Goal: Transaction & Acquisition: Download file/media

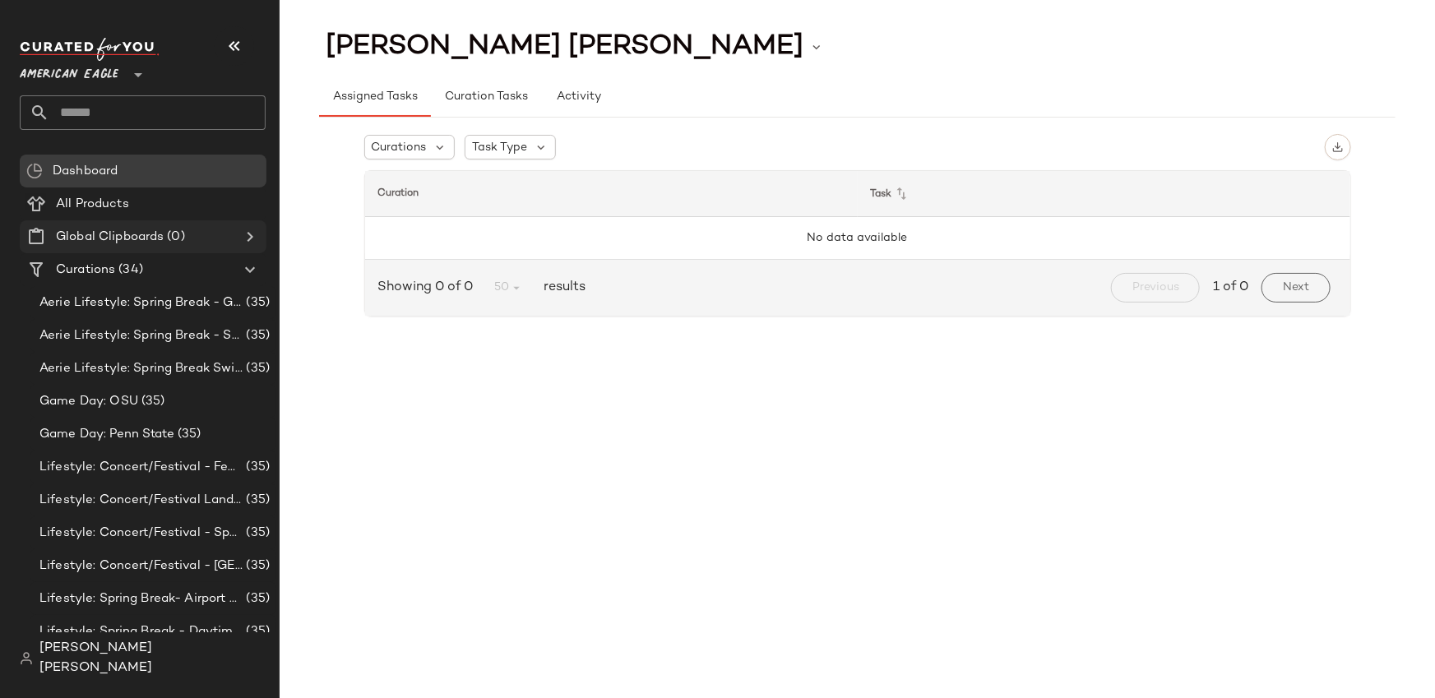
click at [176, 252] on Clipboards "Global Clipboards (0)" at bounding box center [143, 236] width 247 height 33
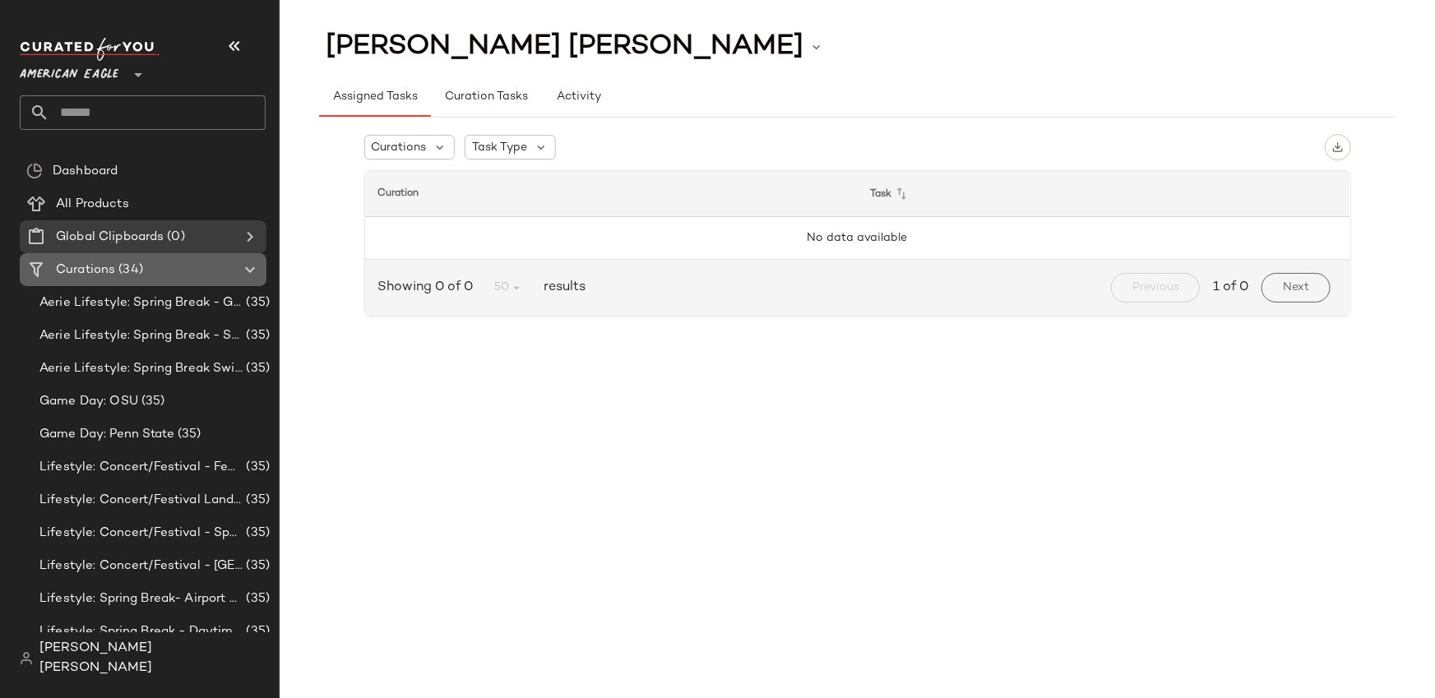
click at [174, 264] on div "Curations (34)" at bounding box center [144, 270] width 186 height 19
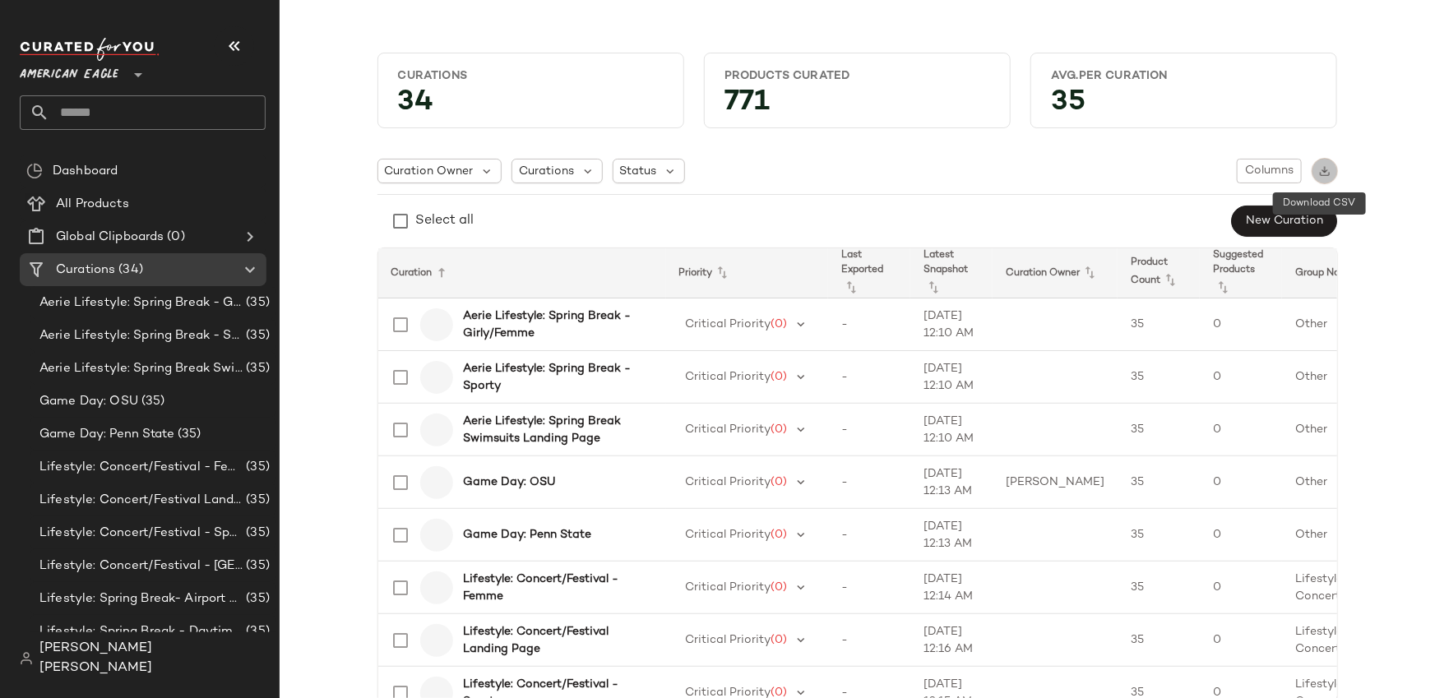
click at [1322, 166] on img "button" at bounding box center [1325, 171] width 12 height 12
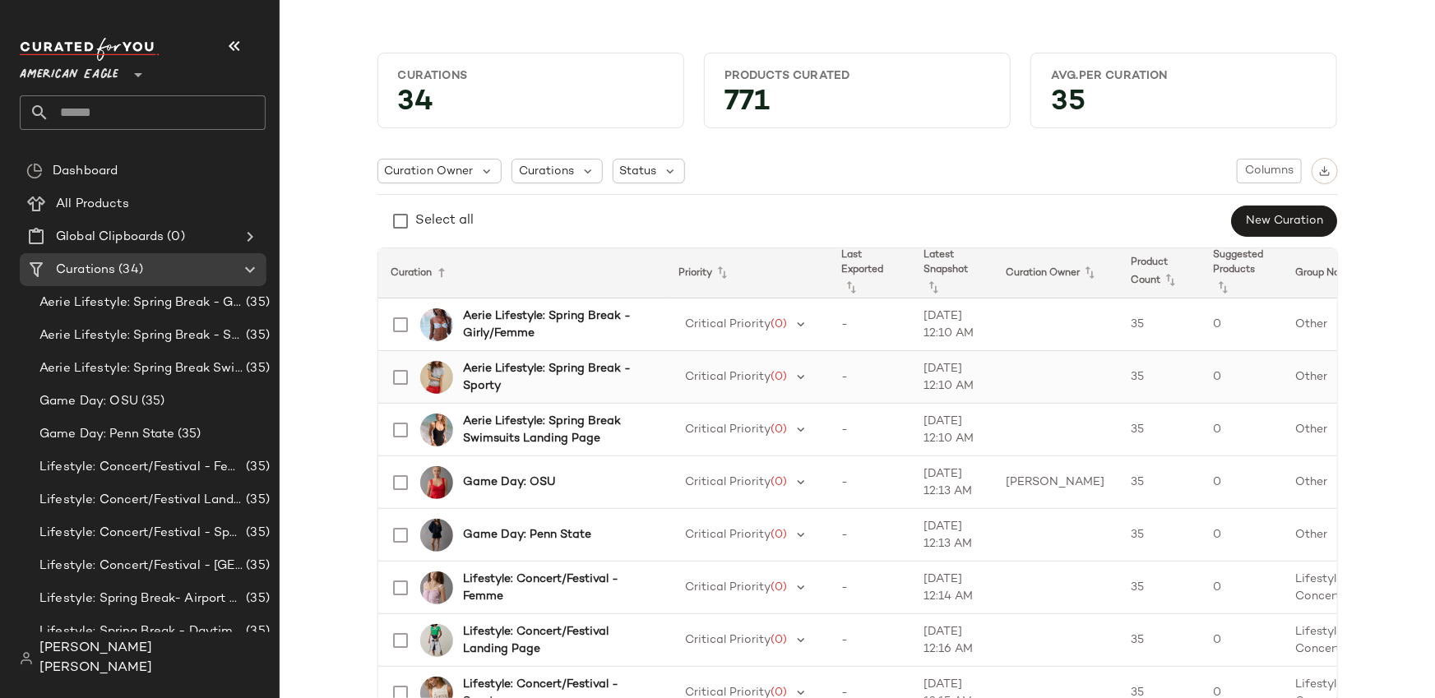
click at [568, 370] on b "Aerie Lifestyle: Spring Break - Sporty" at bounding box center [554, 377] width 183 height 35
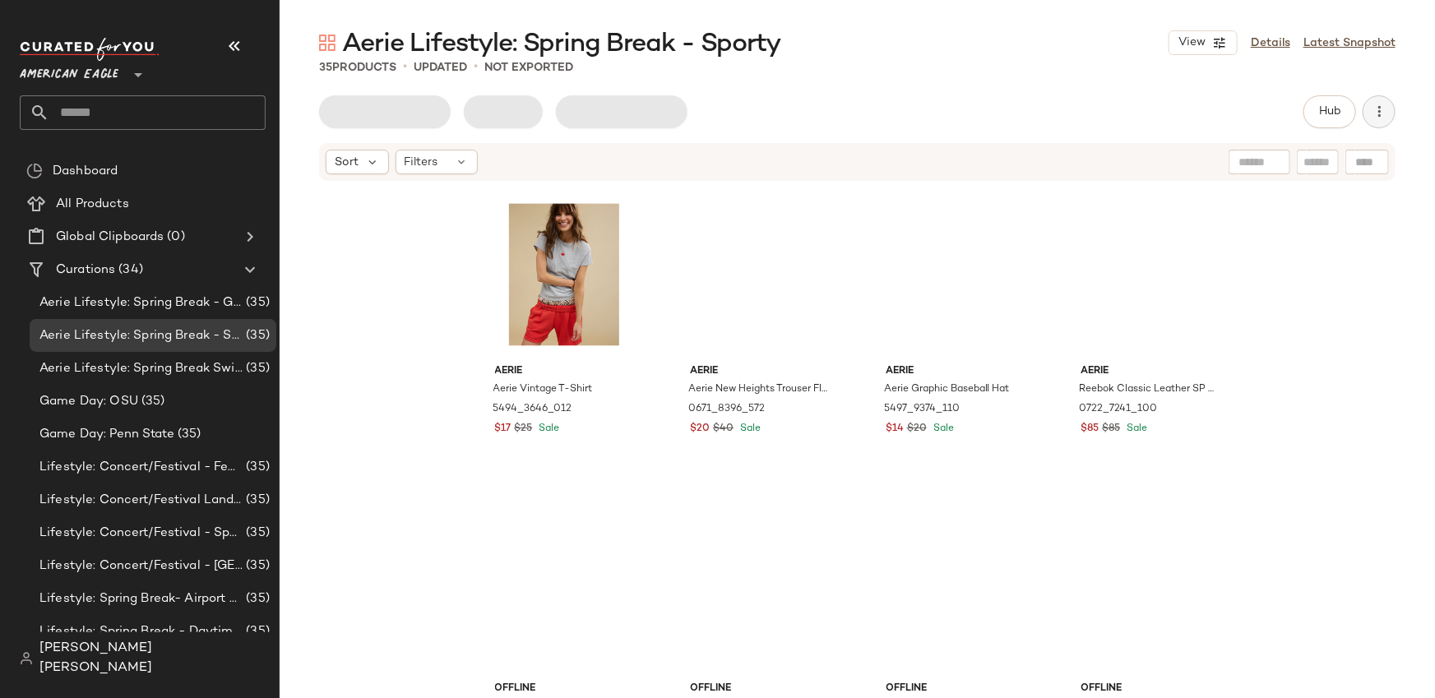
click at [1376, 113] on icon "button" at bounding box center [1379, 112] width 16 height 16
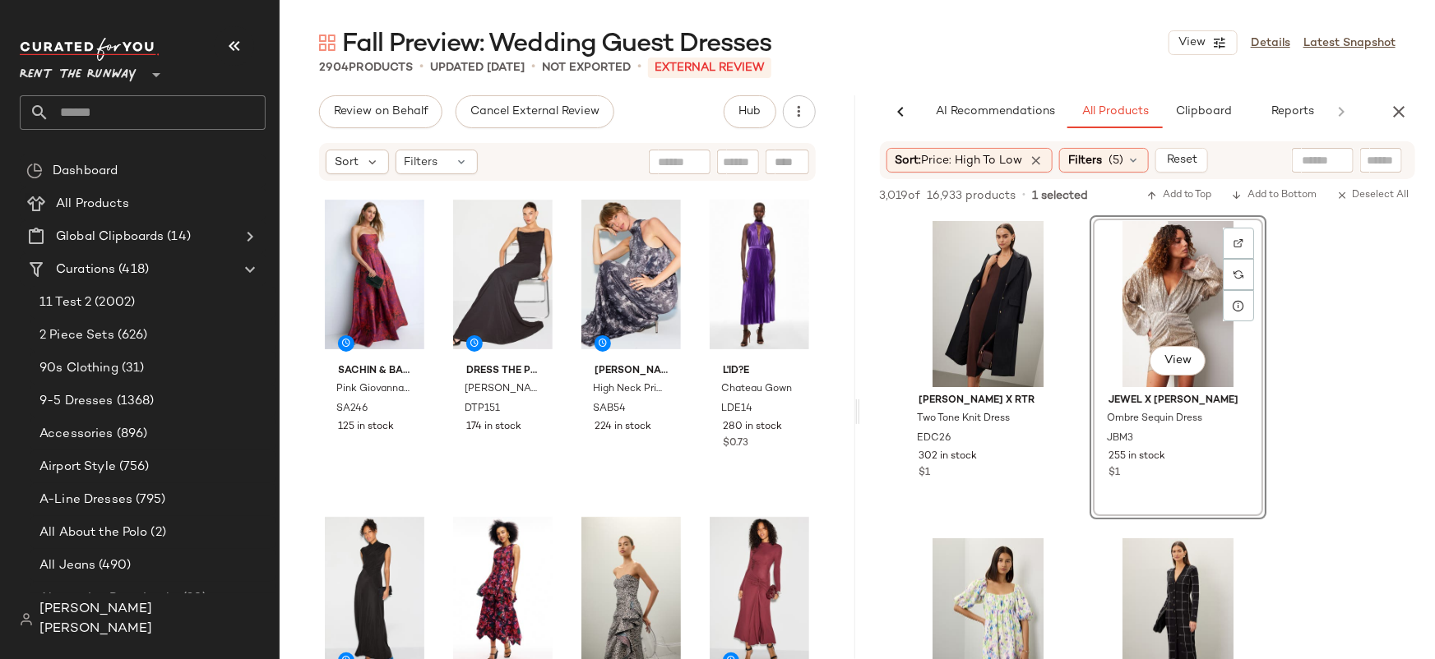
scroll to position [0, 20]
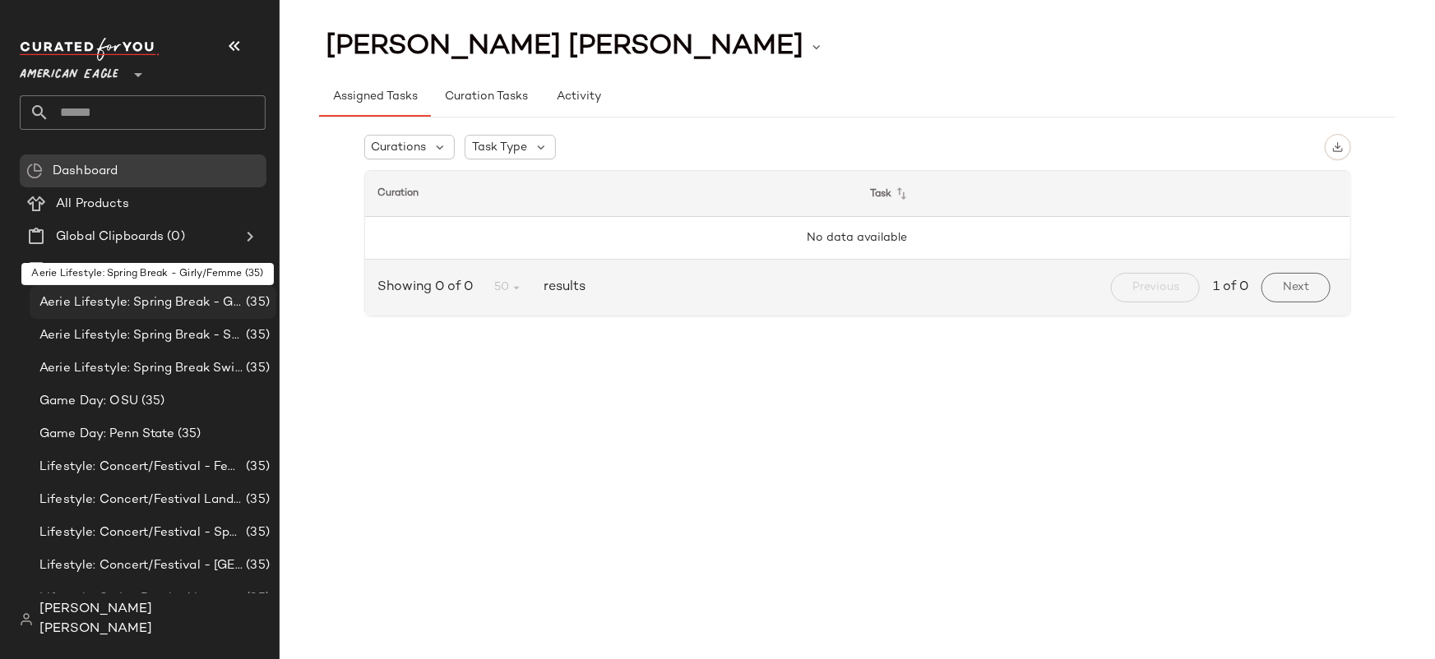
click at [147, 312] on div "Aerie Lifestyle: Spring Break - Girly/Femme (35)" at bounding box center [153, 302] width 247 height 33
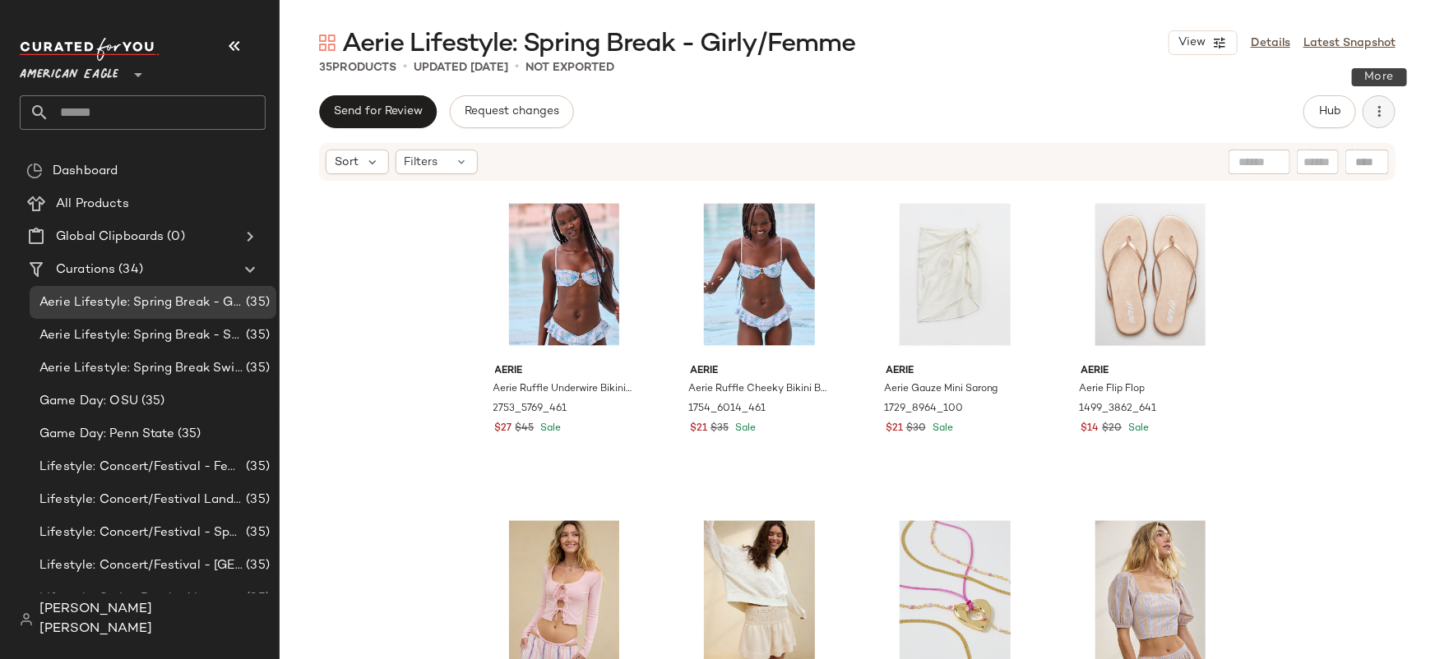
click at [1383, 112] on icon "button" at bounding box center [1379, 112] width 16 height 16
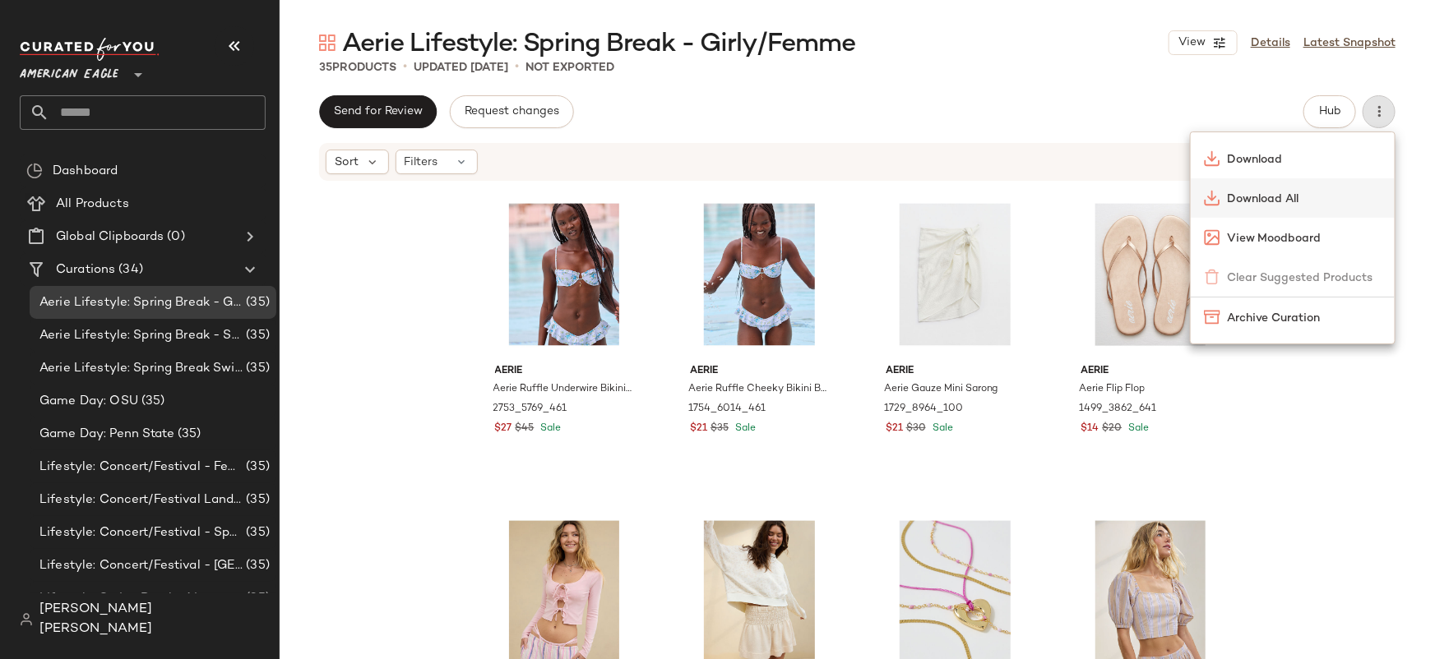
click at [1313, 191] on span "Download All" at bounding box center [1304, 199] width 155 height 17
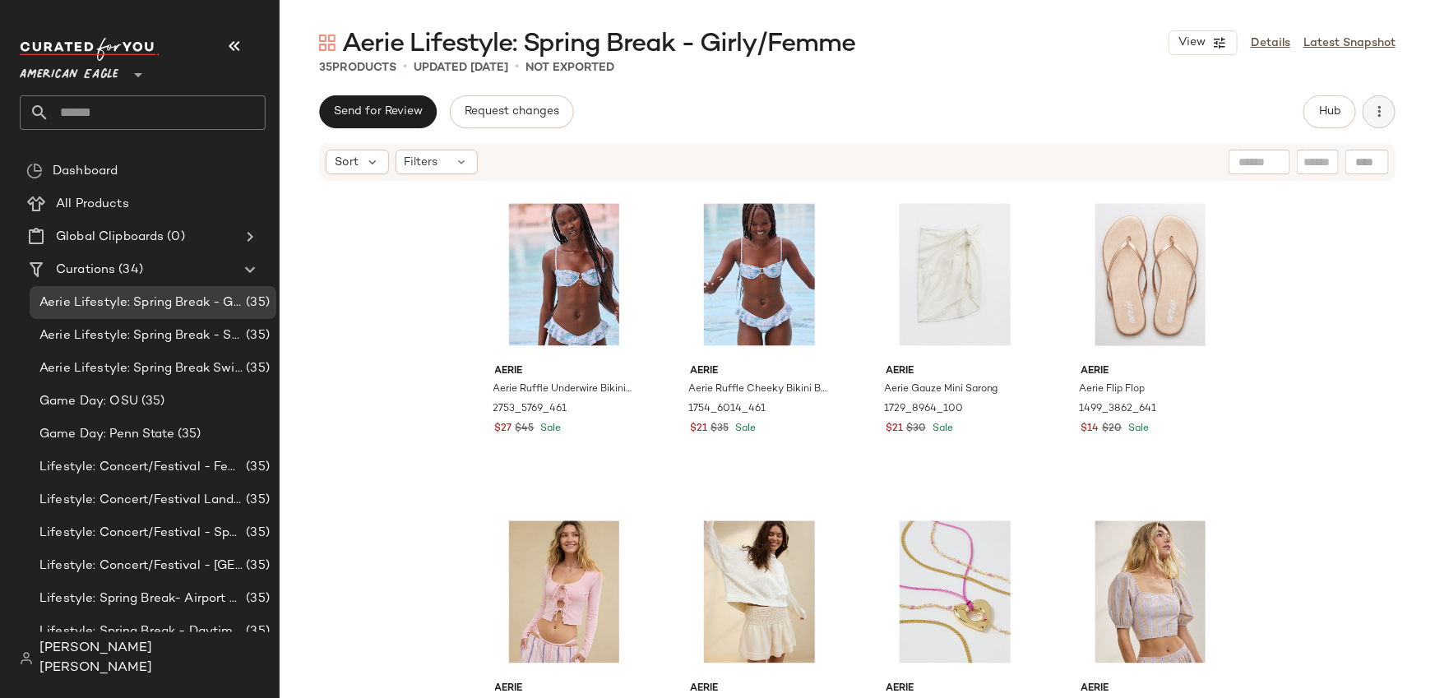
click at [1383, 123] on button "button" at bounding box center [1378, 111] width 33 height 33
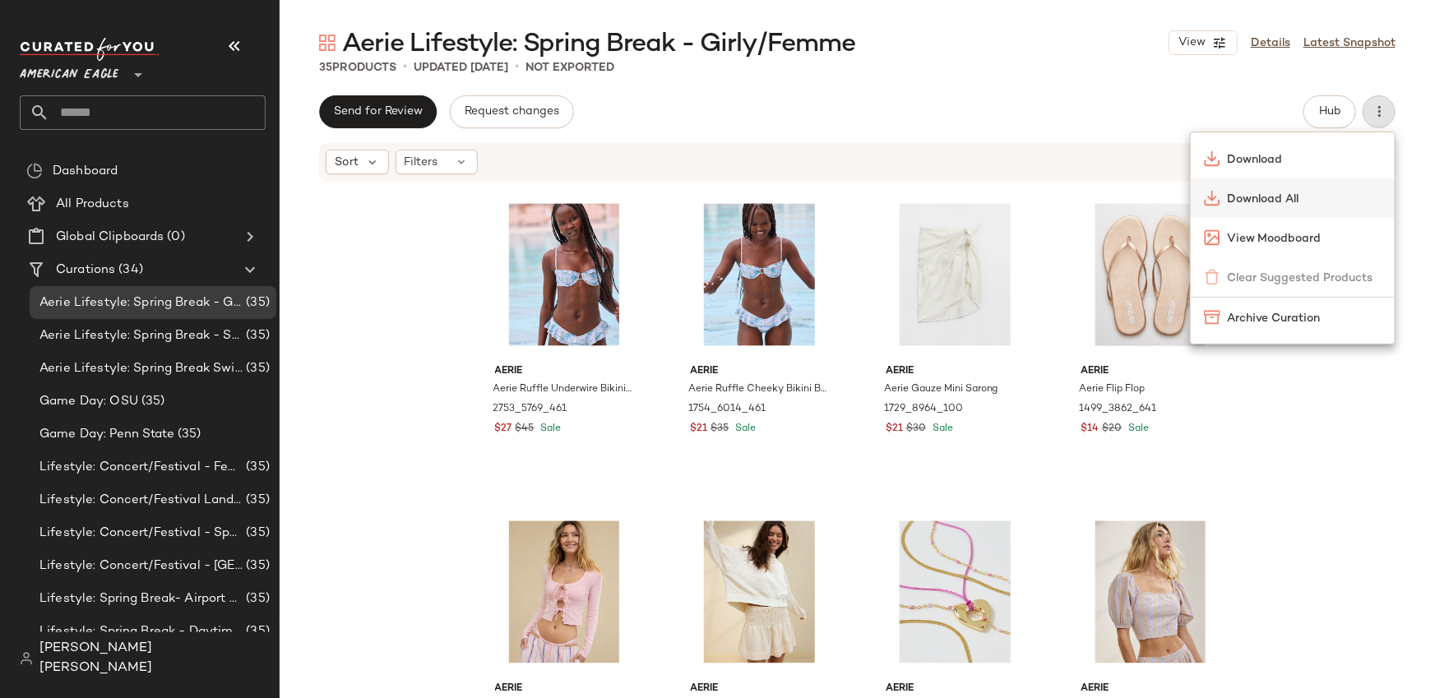
click at [1325, 203] on span "Download All" at bounding box center [1304, 199] width 155 height 17
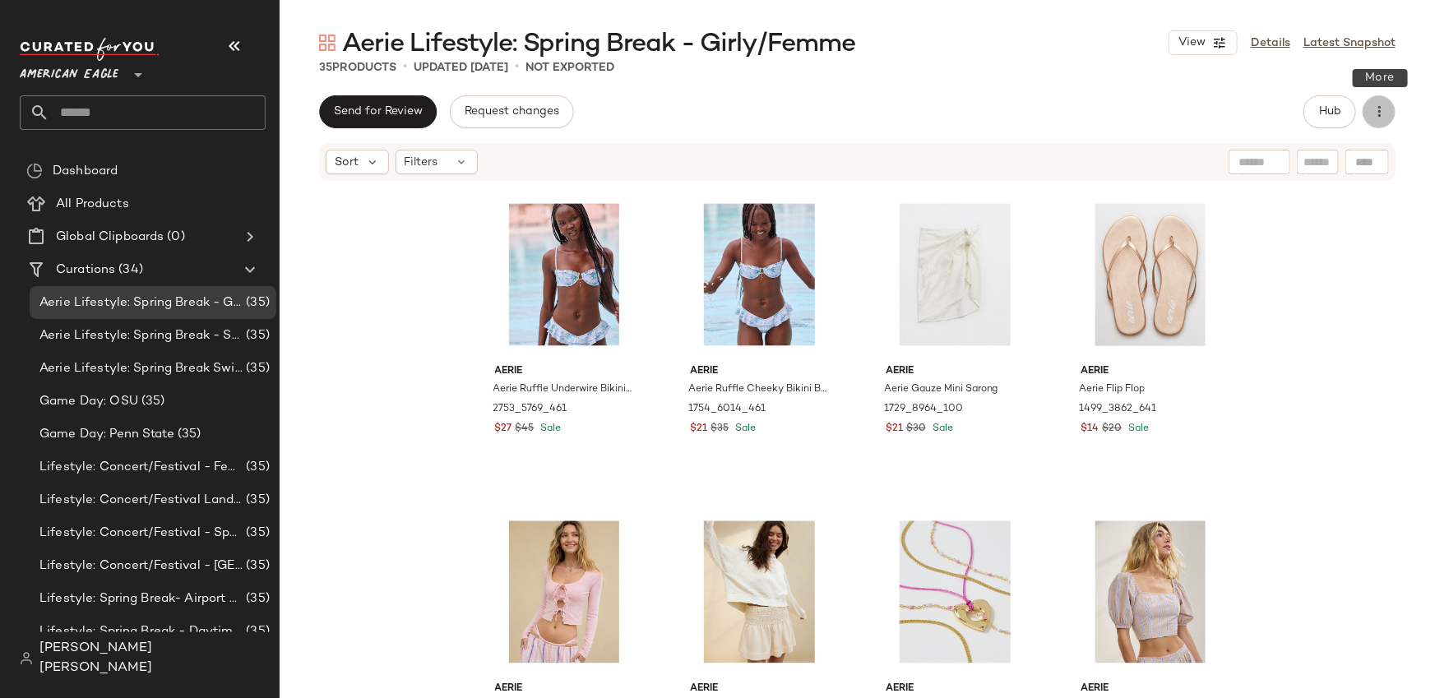
click at [1384, 112] on icon "button" at bounding box center [1379, 112] width 16 height 16
